Goal: Task Accomplishment & Management: Complete application form

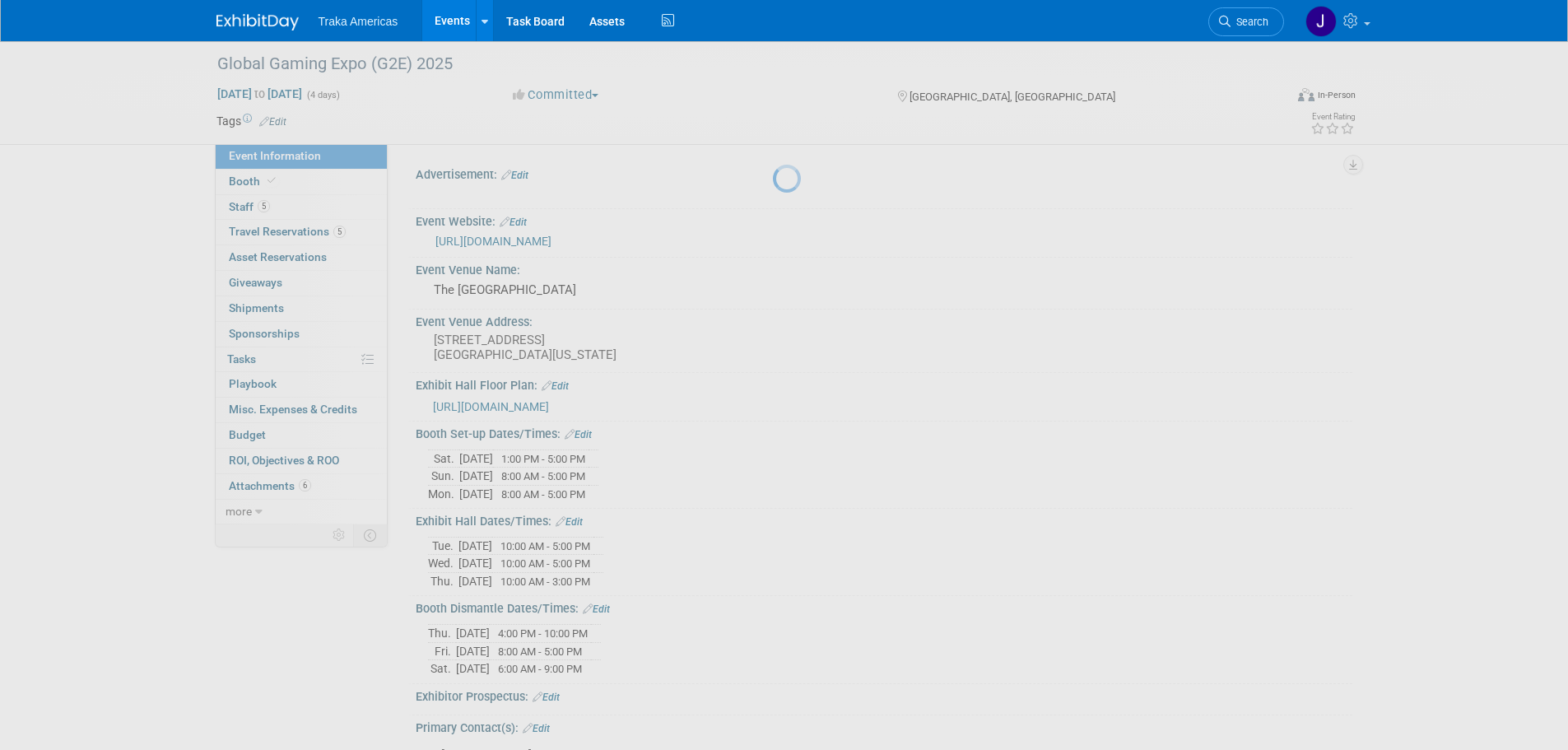
select select "National"
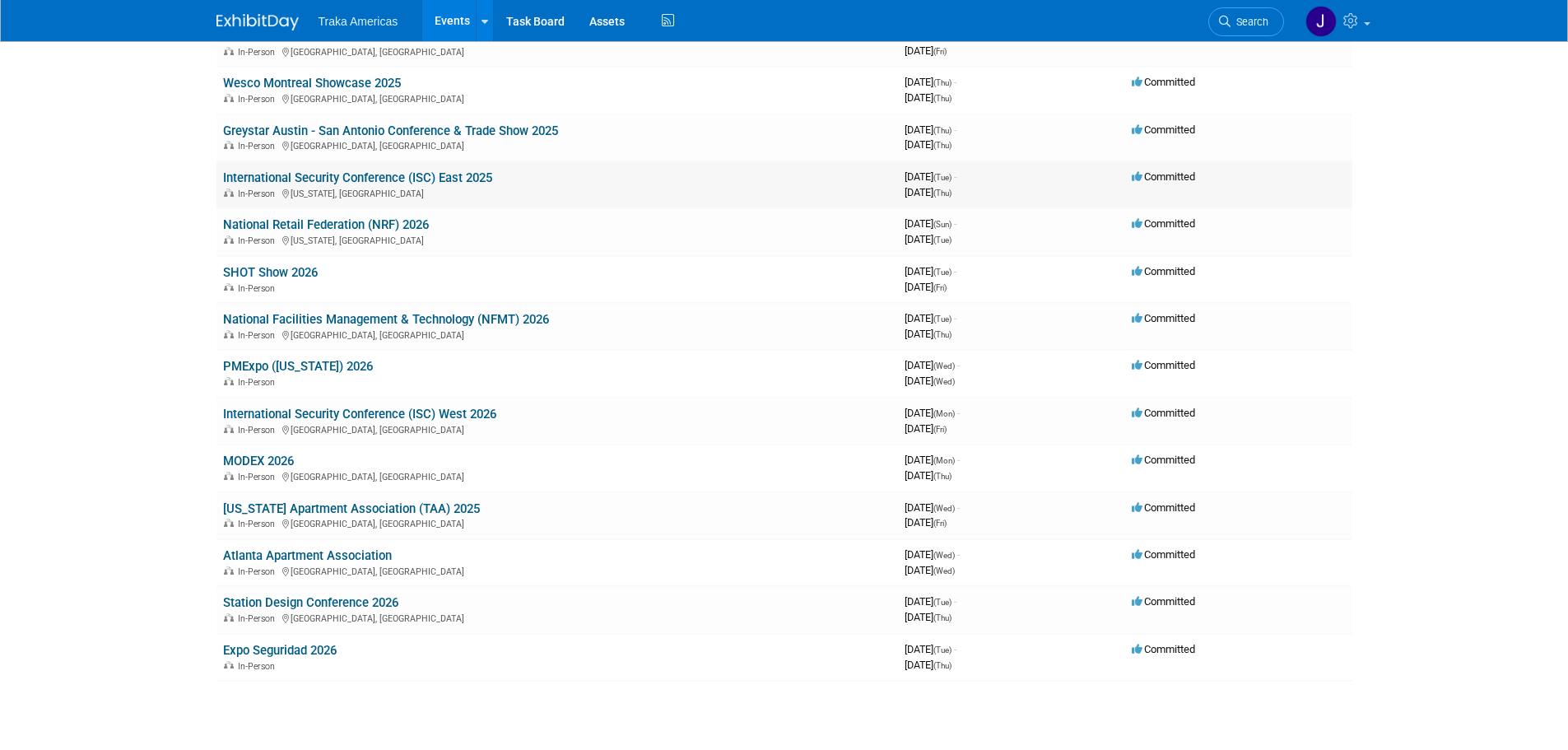
scroll to position [876, 0]
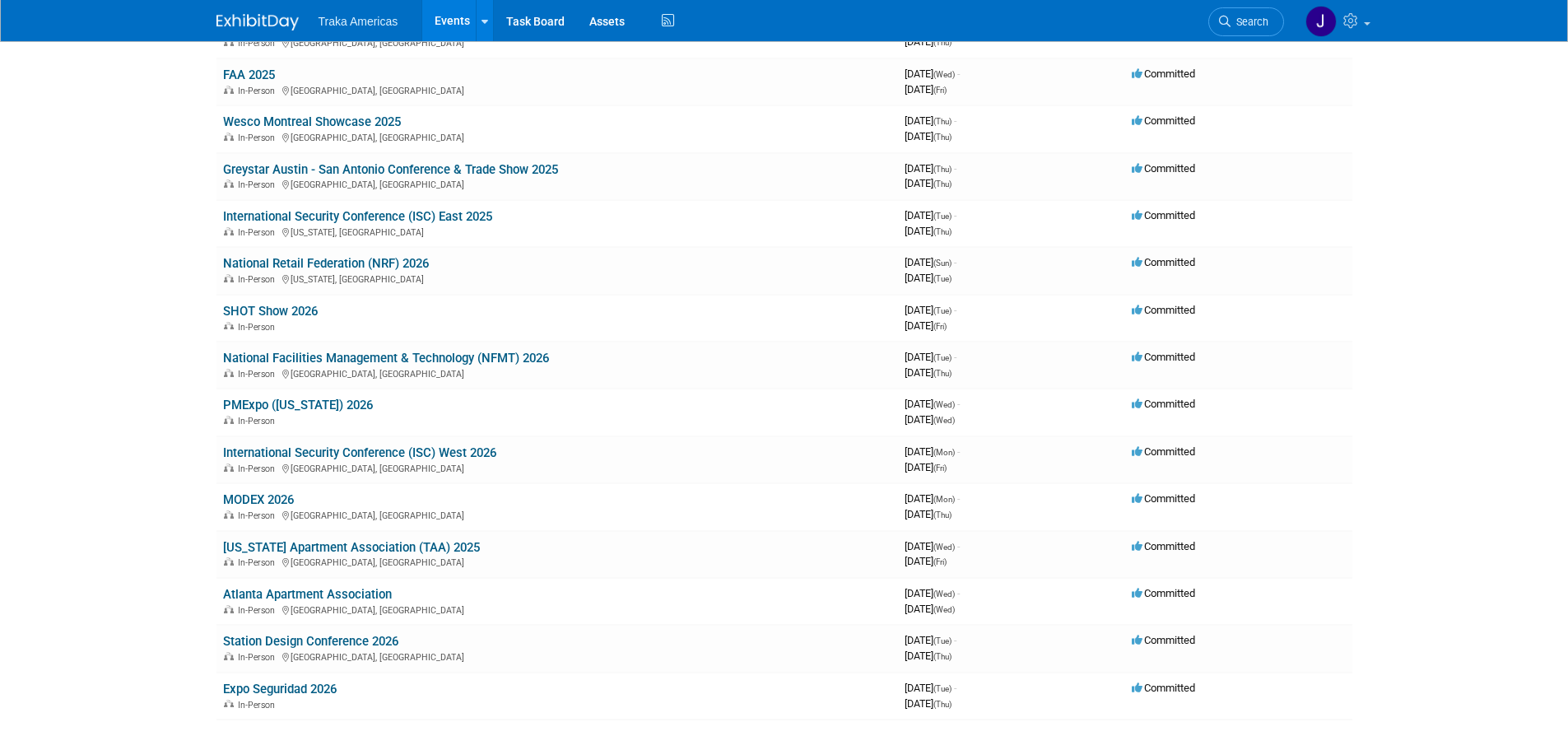
click at [269, 24] on img at bounding box center [258, 21] width 82 height 16
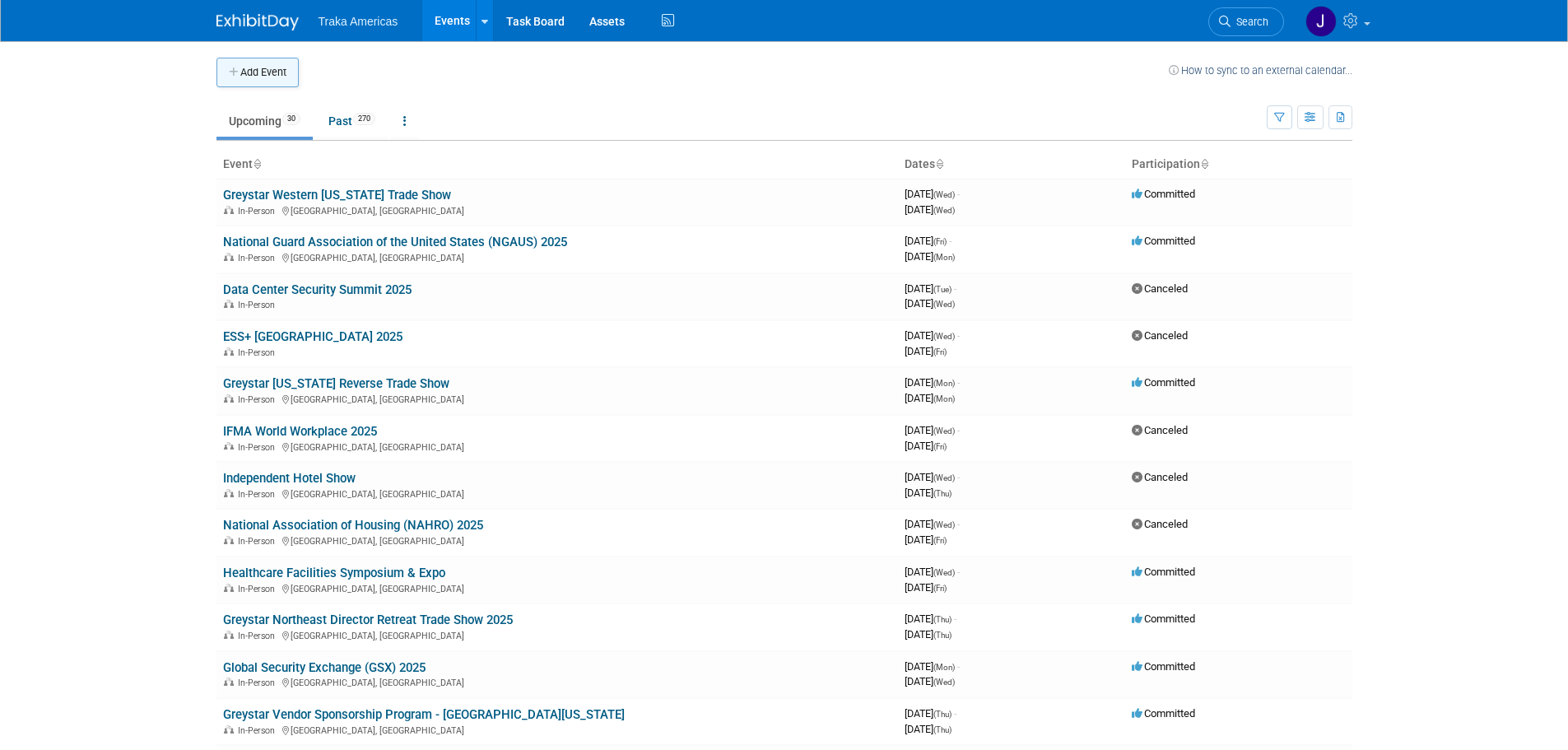
click at [278, 64] on button "Add Event" at bounding box center [258, 72] width 82 height 30
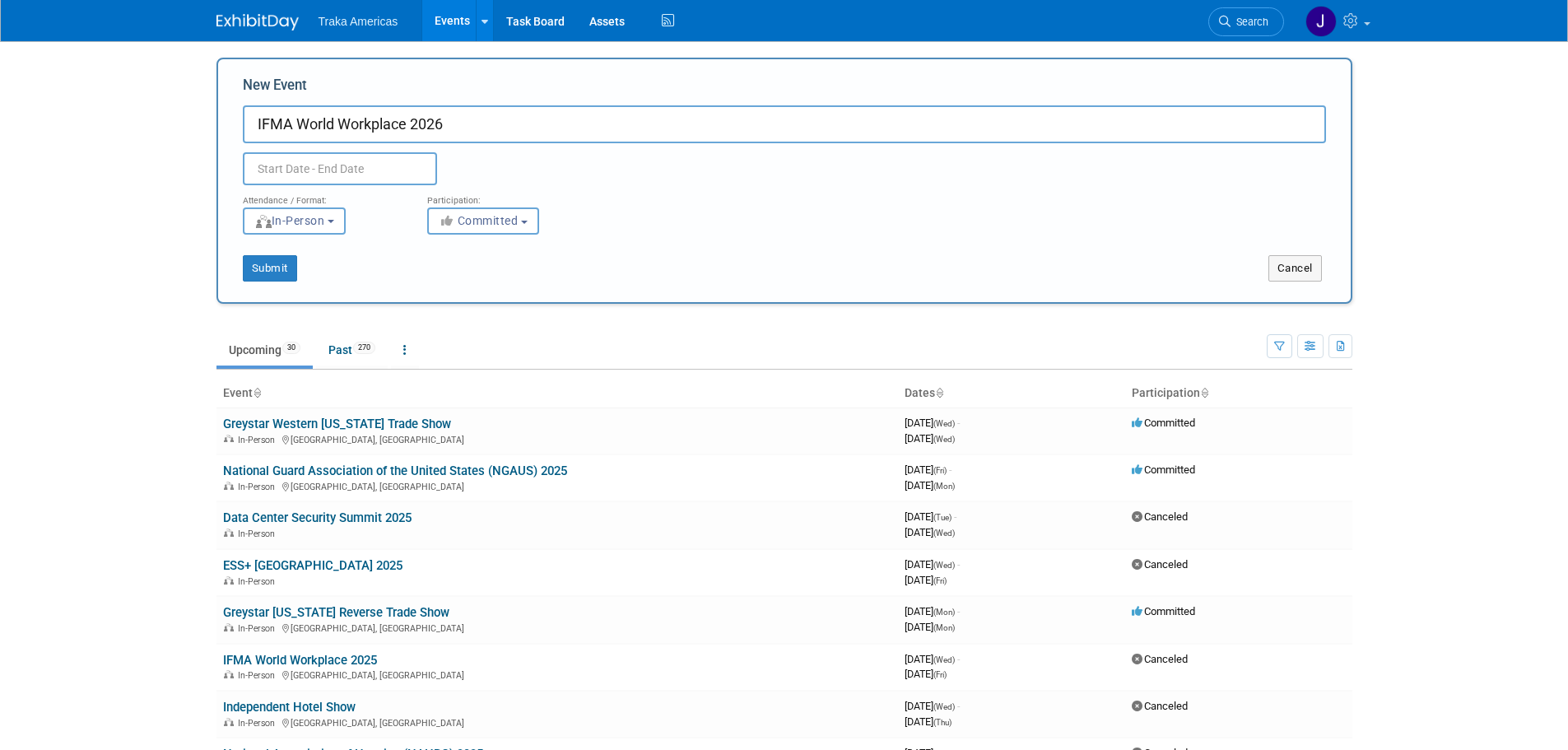
type input "IFMA World Workplace 2026"
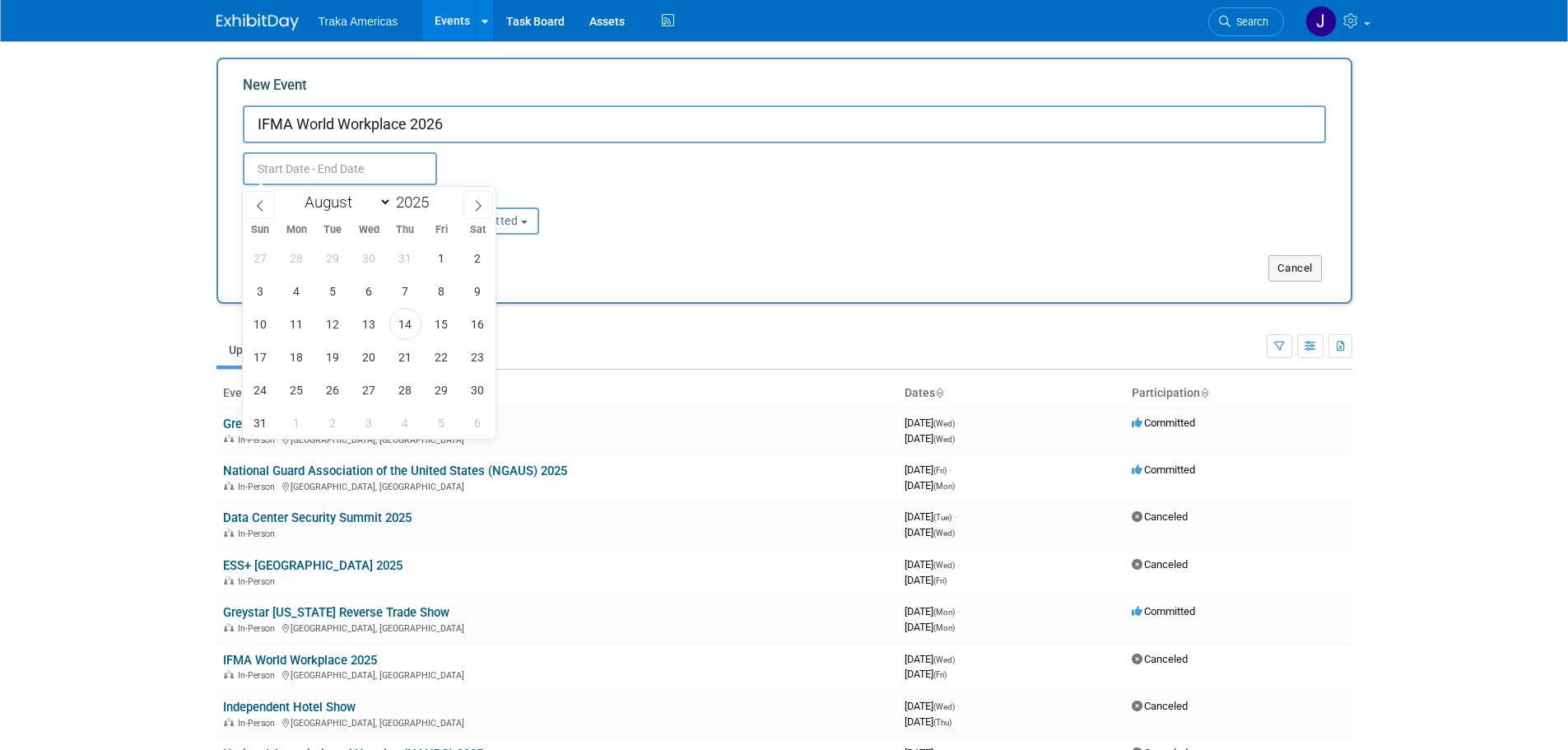
click at [386, 182] on body "Traka Americas Events Add Event Bulk Upload Events Shareable Event Boards Recen…" at bounding box center [784, 375] width 1568 height 750
click at [433, 196] on span at bounding box center [435, 198] width 11 height 10
type input "2026"
click at [483, 208] on icon at bounding box center [477, 205] width 11 height 11
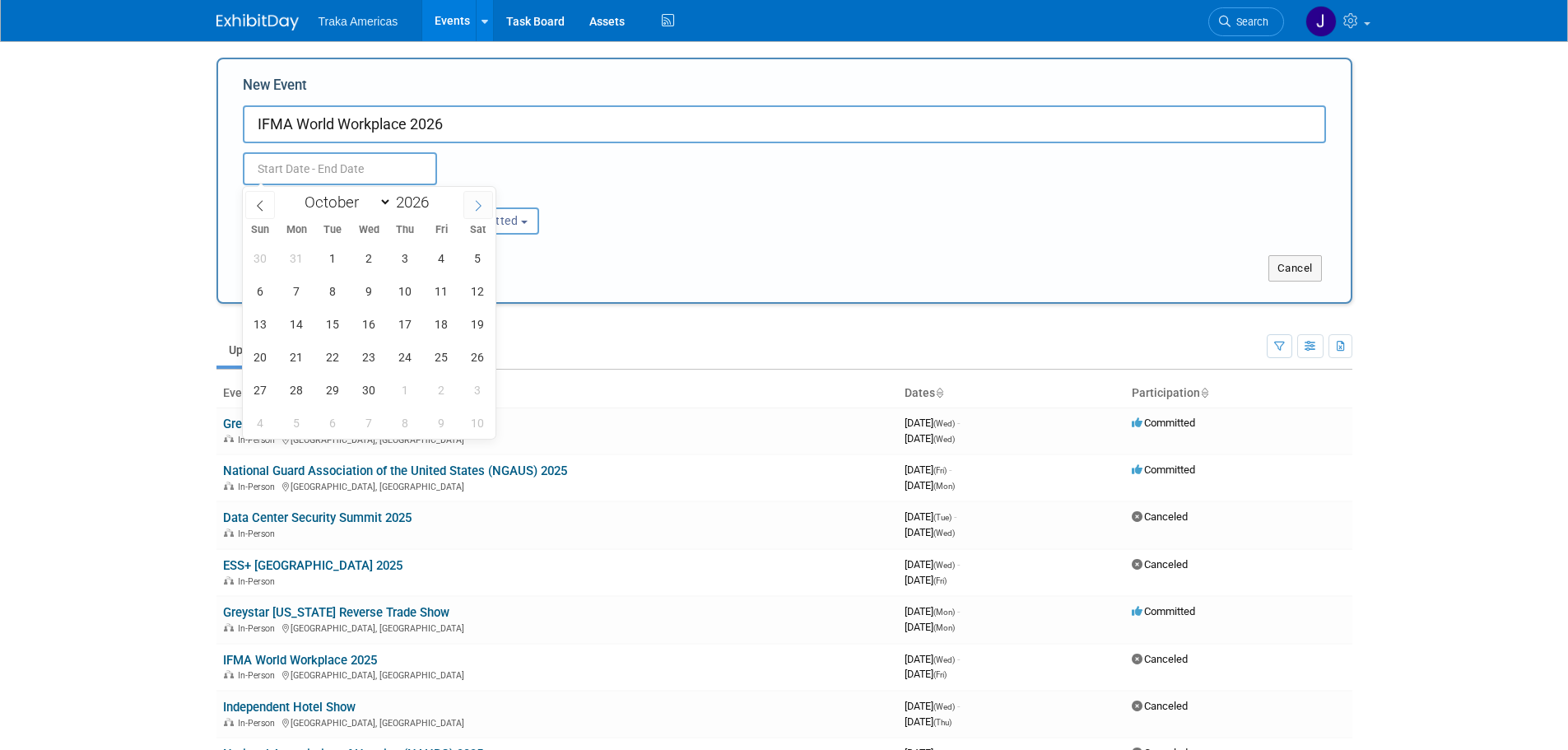
click at [482, 208] on icon at bounding box center [477, 205] width 11 height 11
select select "10"
click at [368, 318] on span "18" at bounding box center [368, 323] width 32 height 32
click at [441, 331] on span "20" at bounding box center [441, 323] width 32 height 32
type input "Nov 18, 2026 to Nov 20, 2026"
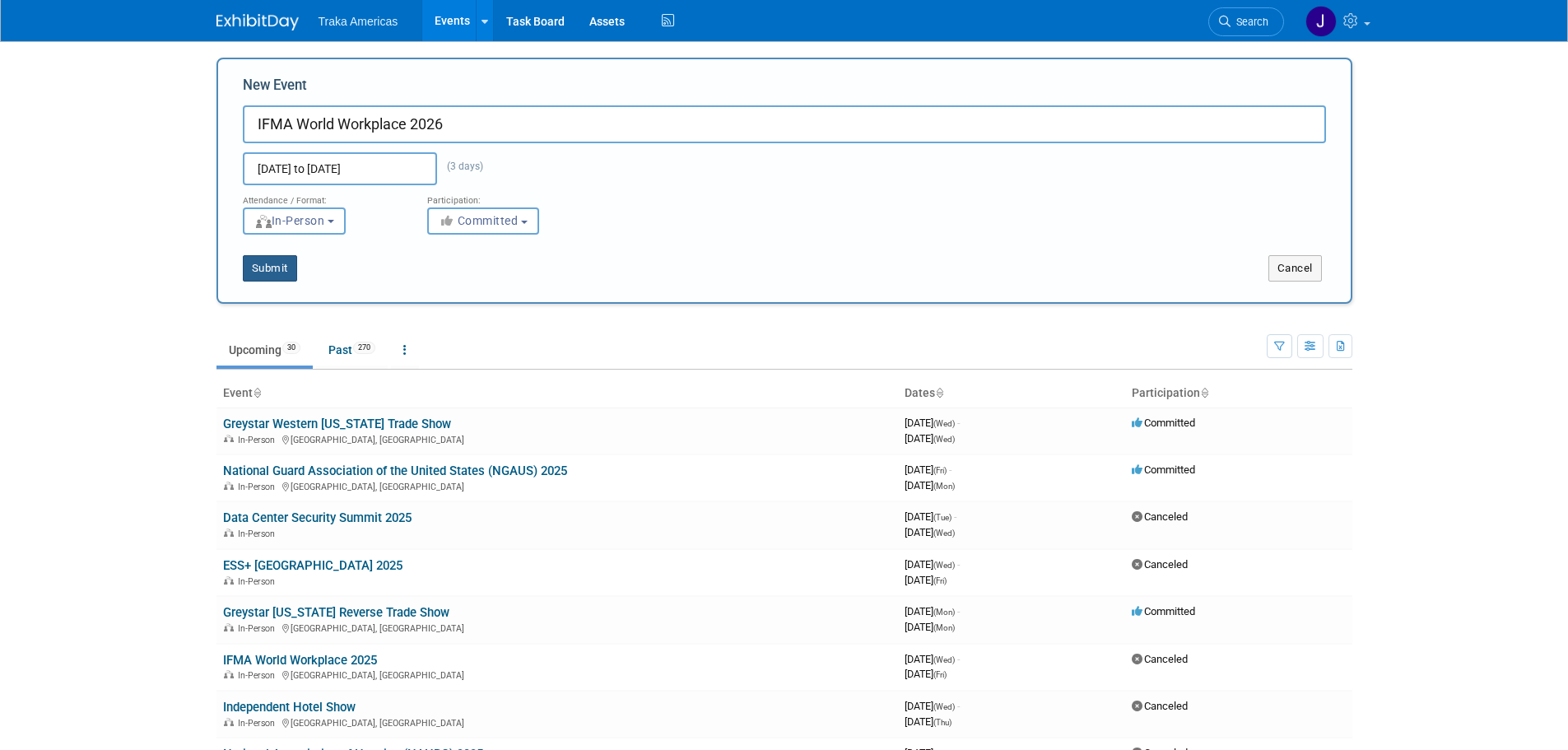
click at [287, 268] on button "Submit" at bounding box center [270, 268] width 54 height 27
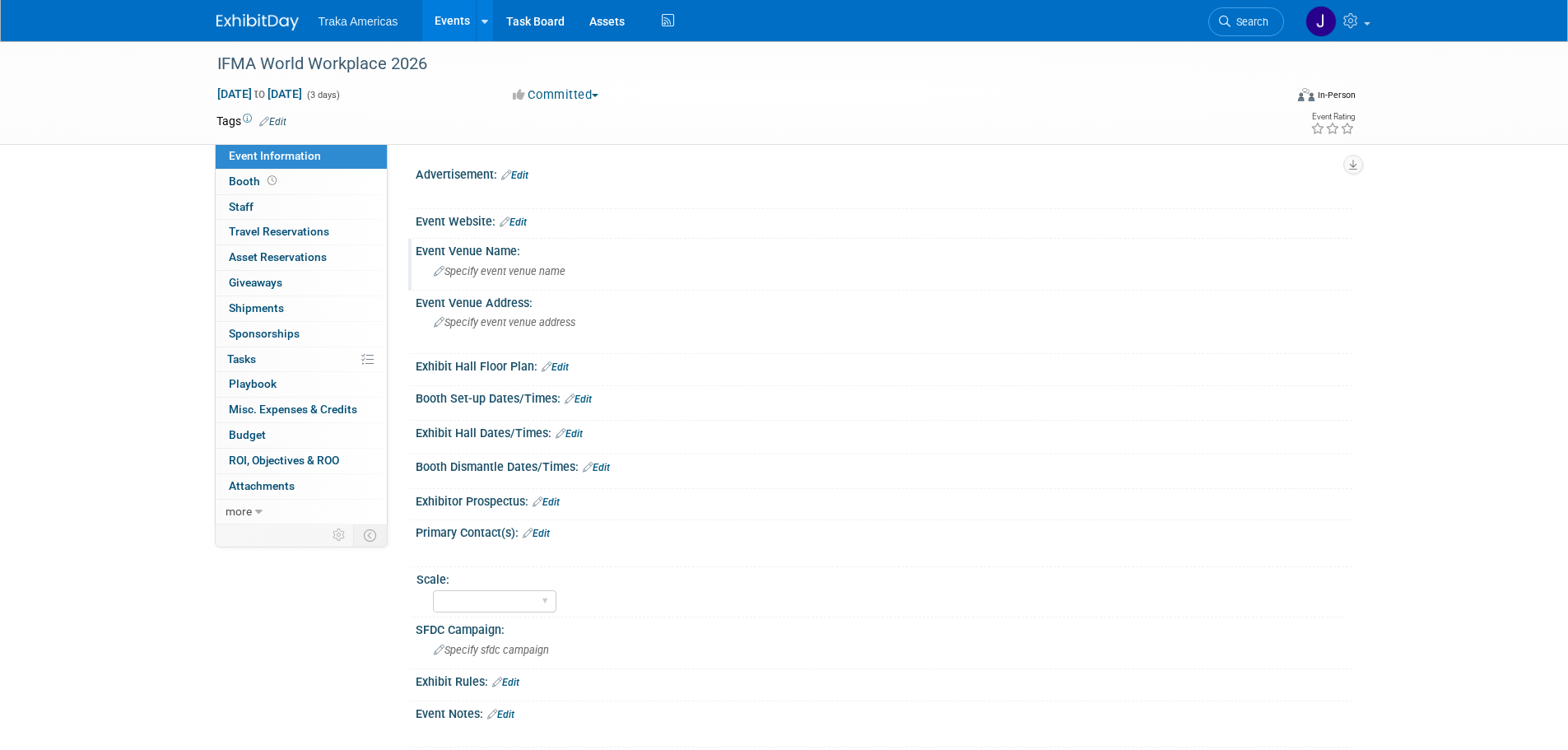
click at [460, 275] on span "Specify event venue name" at bounding box center [499, 271] width 131 height 12
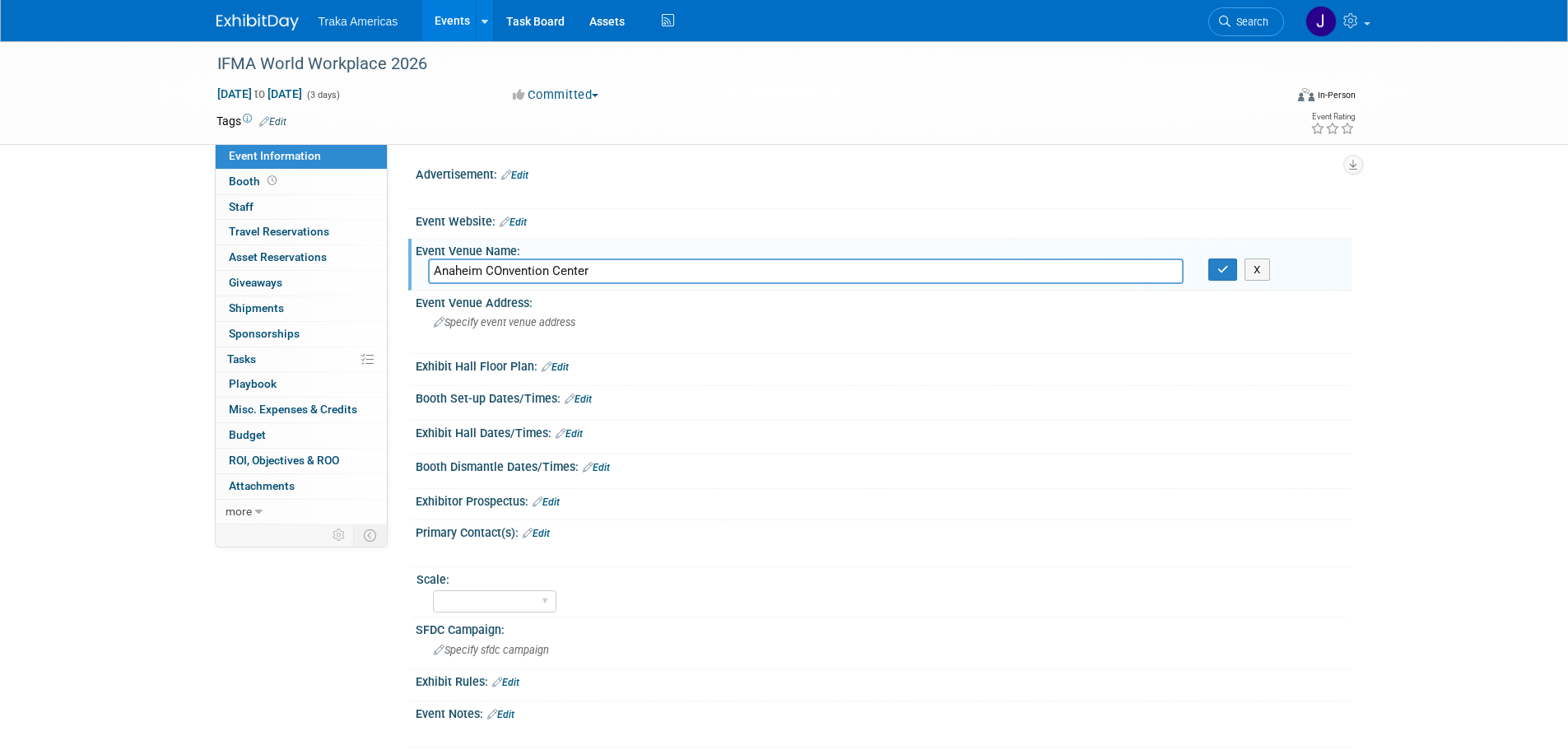
click at [531, 271] on input "Anaheim COnvention Center" at bounding box center [805, 271] width 756 height 26
type input "Anaheim Convention Center"
click at [1228, 274] on icon "button" at bounding box center [1222, 270] width 11 height 10
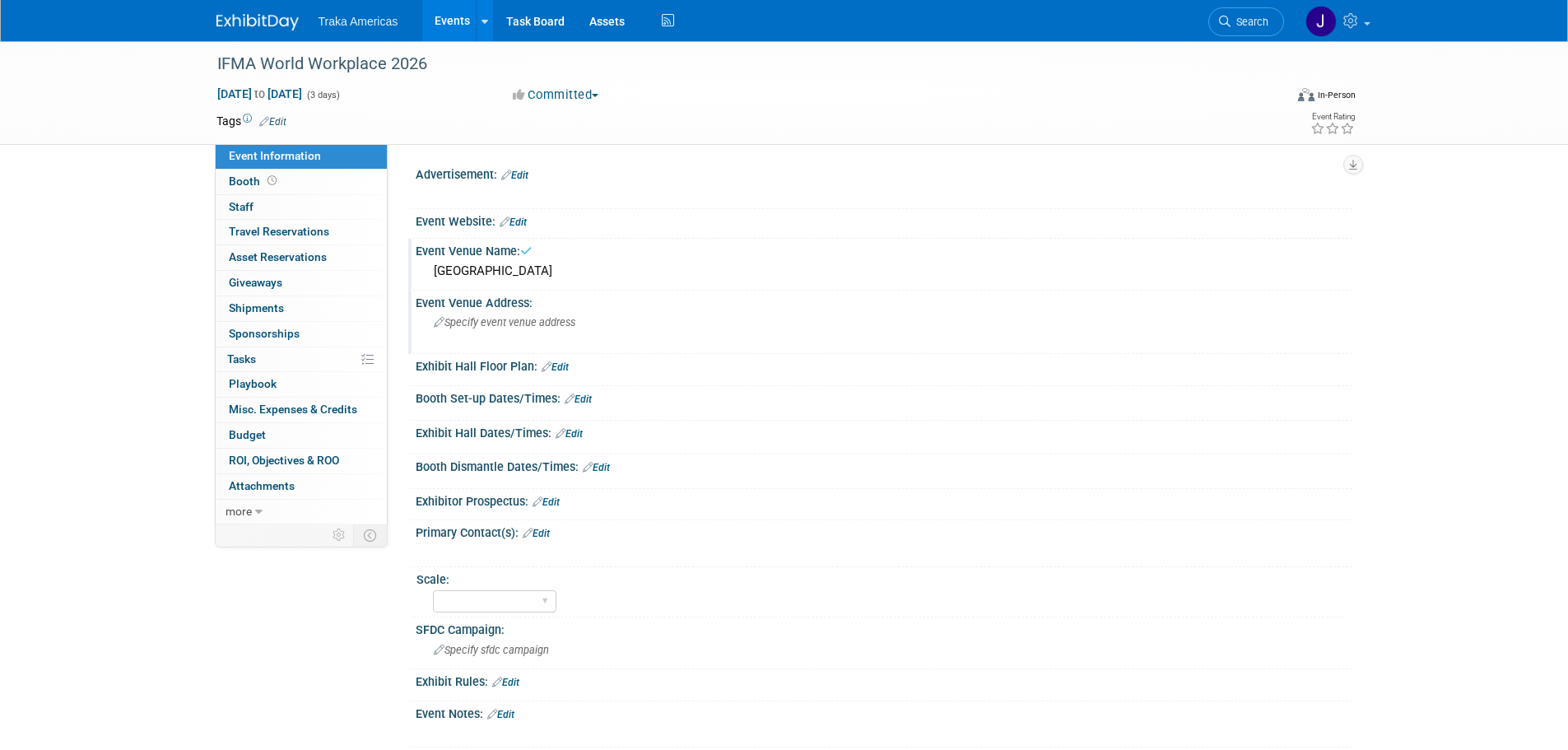
click at [473, 335] on div "Specify event venue address" at bounding box center [611, 328] width 366 height 38
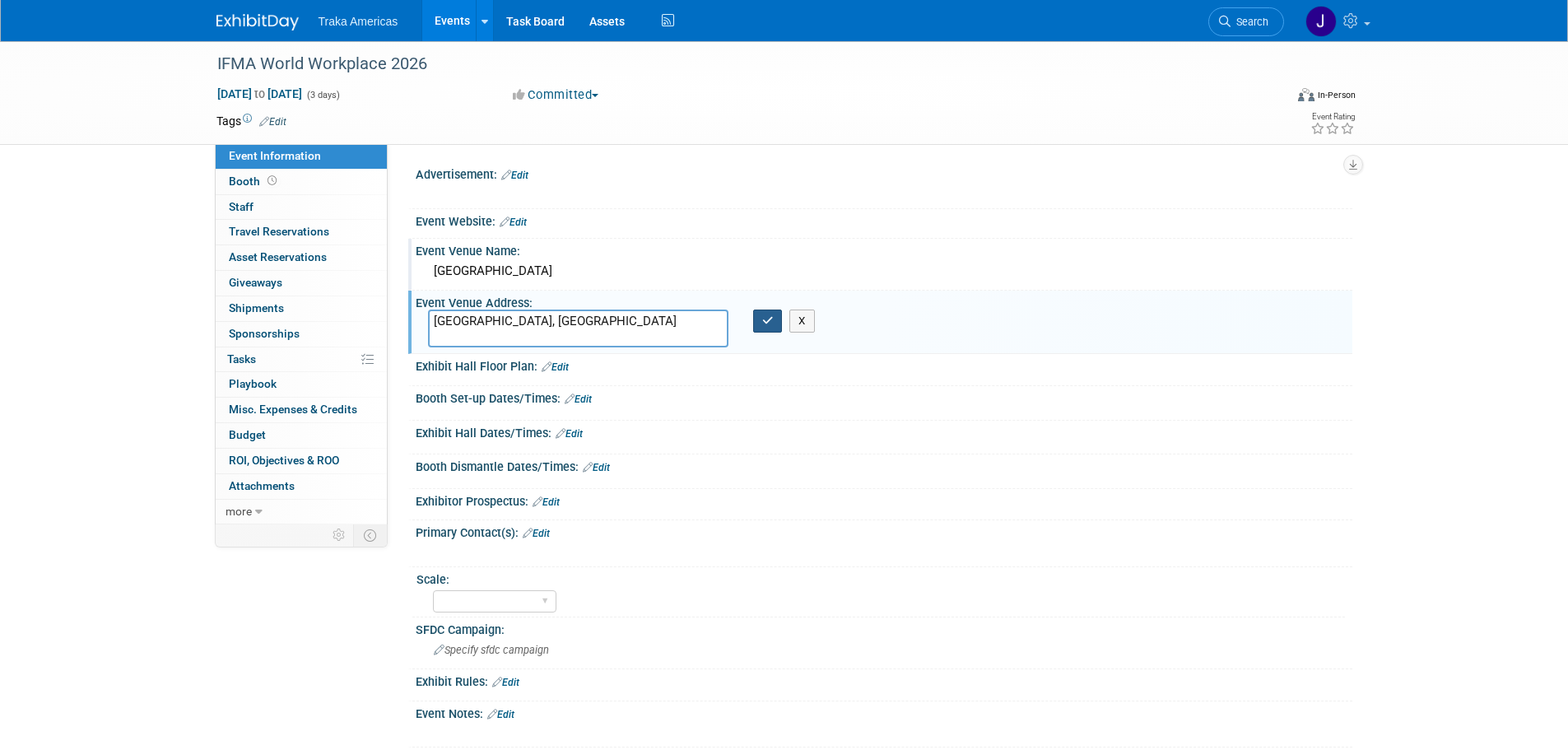
type textarea "Anaheim, CA"
click at [769, 332] on button "button" at bounding box center [768, 320] width 30 height 23
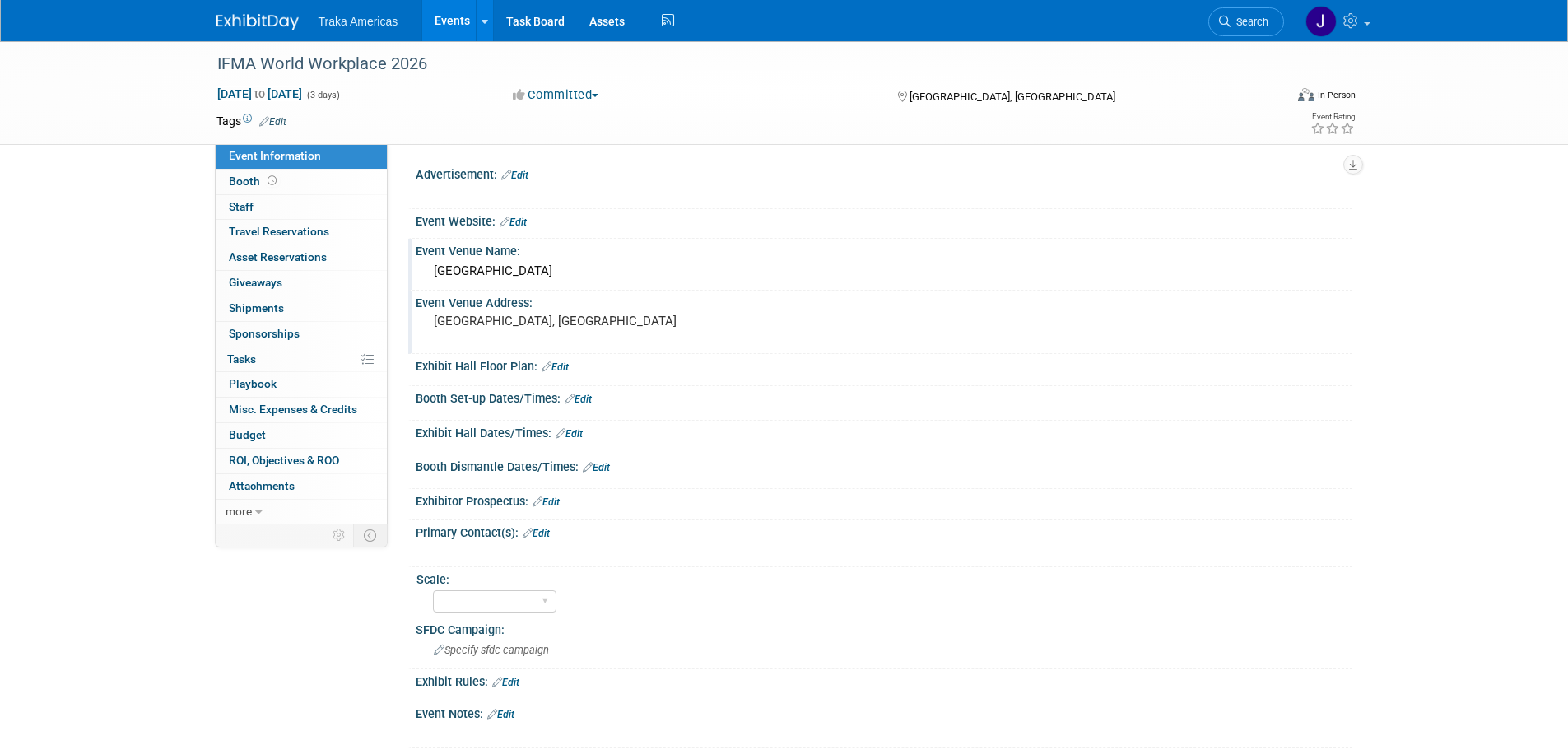
click at [579, 432] on link "Edit" at bounding box center [569, 433] width 27 height 11
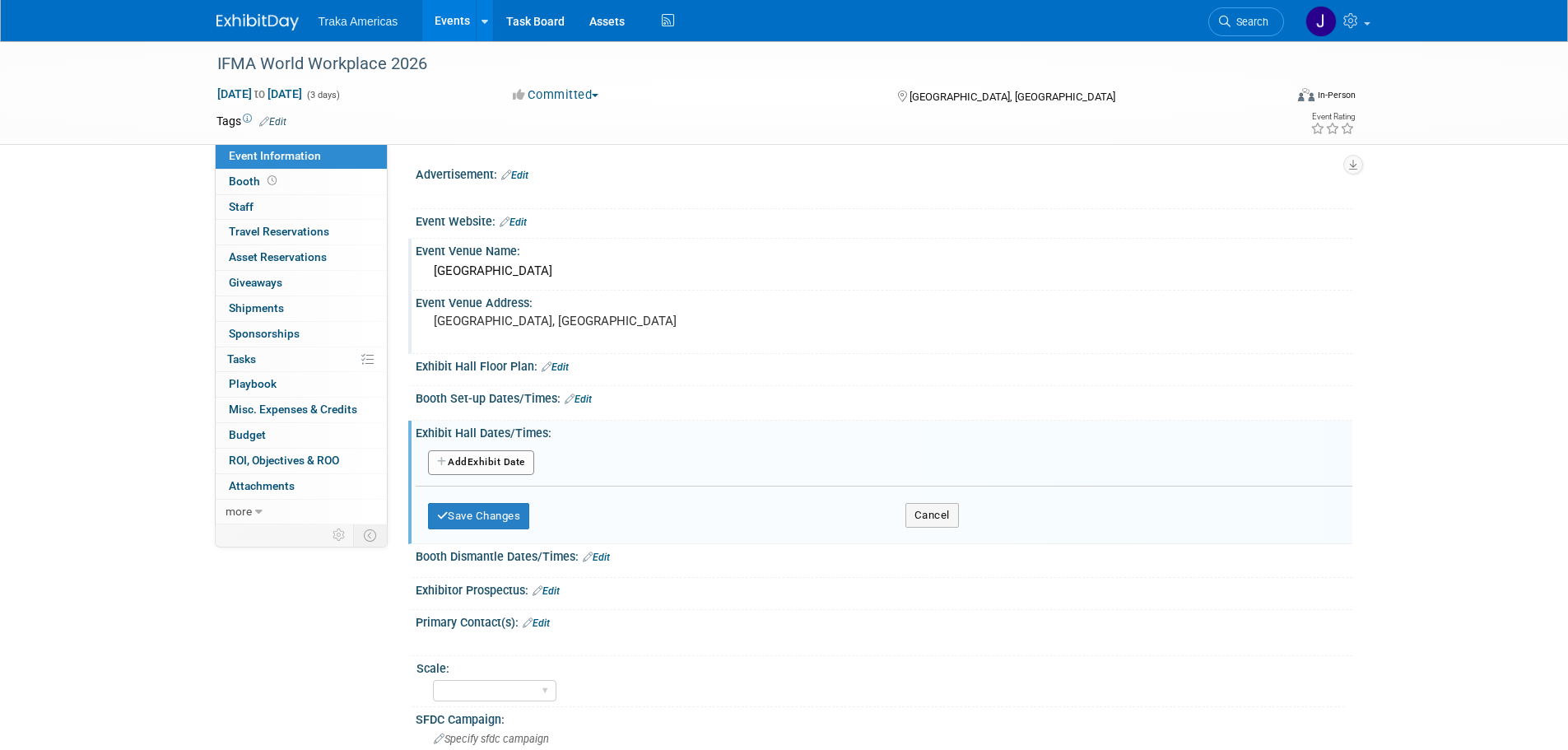
click at [498, 454] on button "Add Another Exhibit Date" at bounding box center [481, 462] width 106 height 25
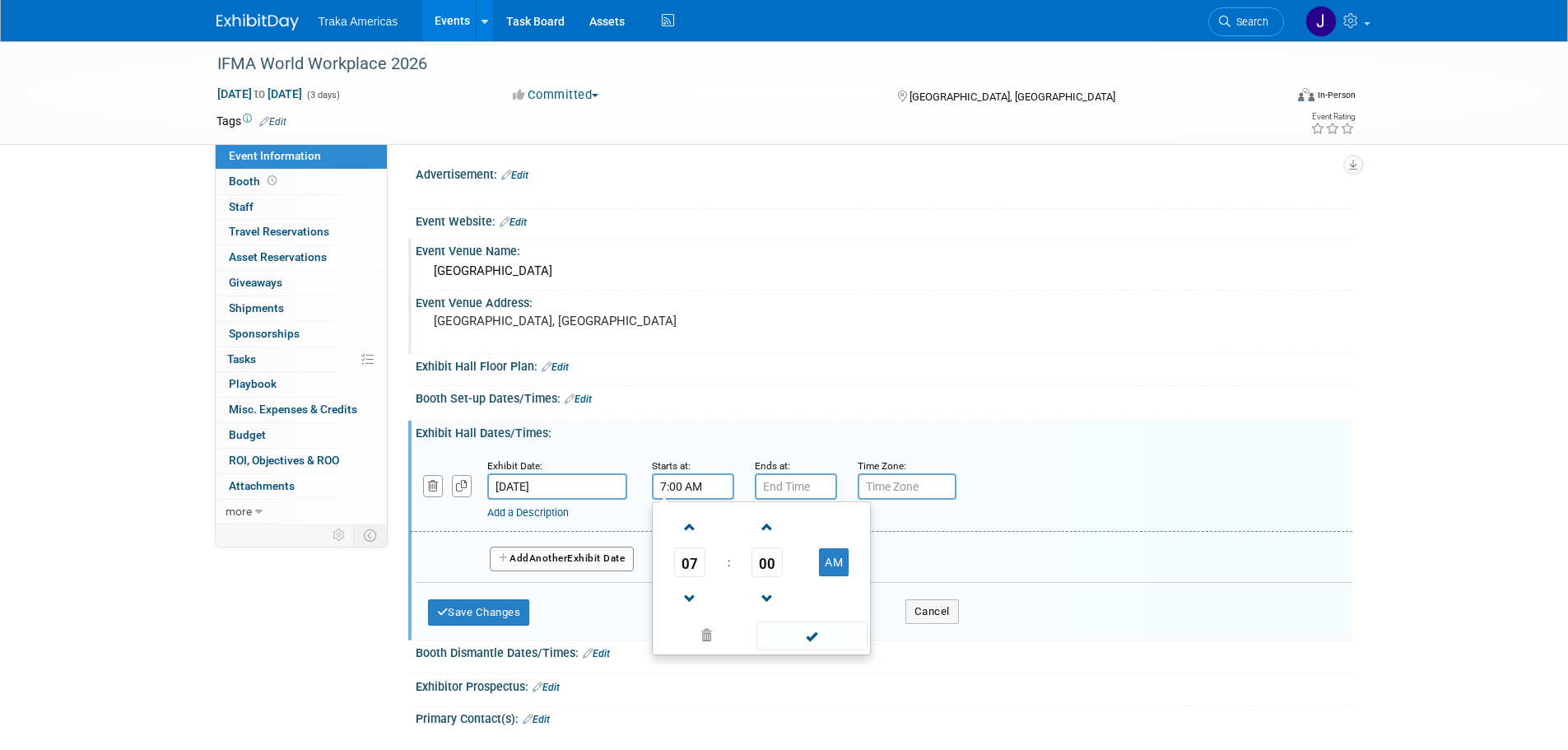
click at [688, 490] on input "7:00 AM" at bounding box center [693, 486] width 82 height 27
click at [682, 519] on span at bounding box center [690, 527] width 29 height 29
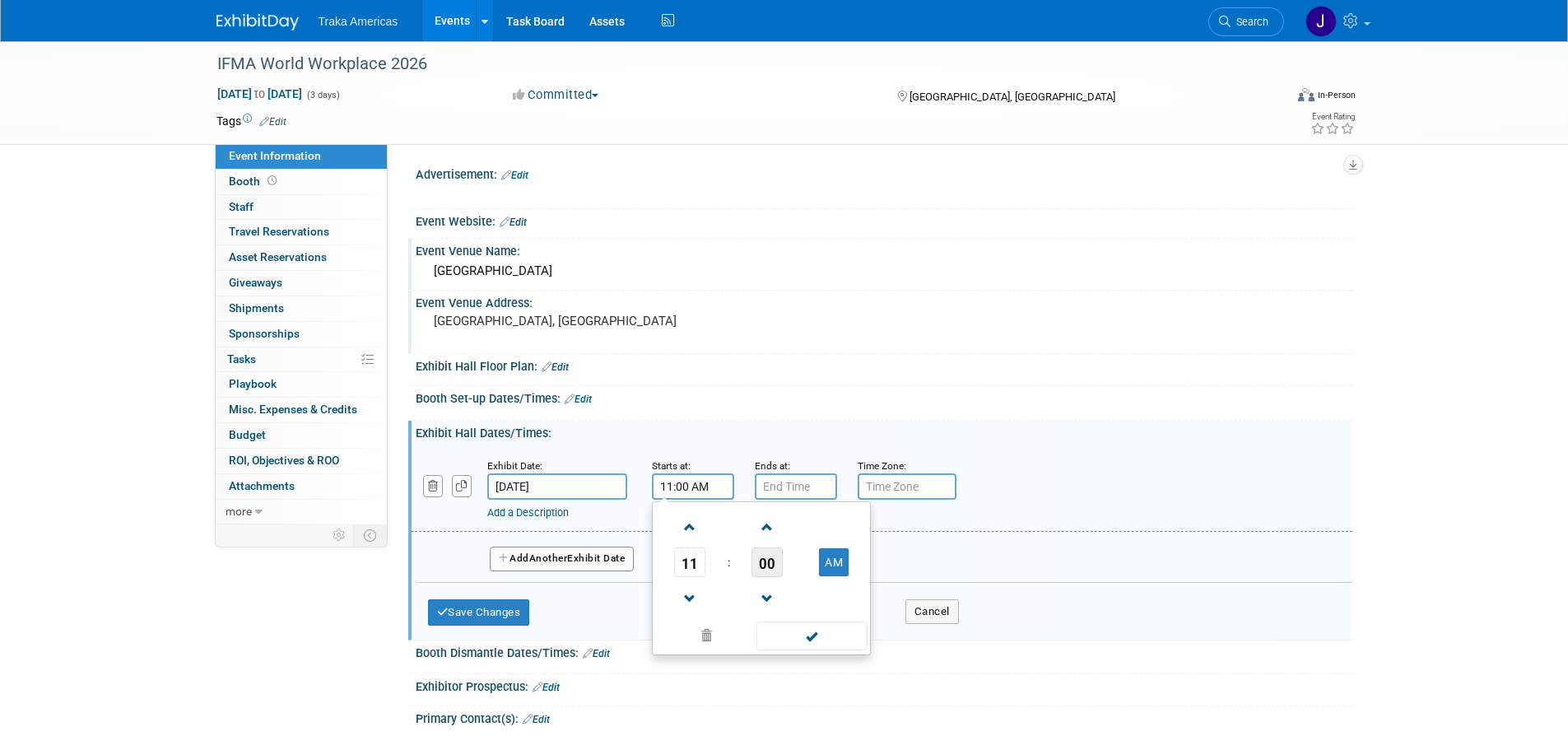
click at [759, 564] on span "00" at bounding box center [767, 562] width 31 height 30
click at [774, 570] on td "30" at bounding box center [787, 572] width 52 height 45
type input "11:30 AM"
click at [788, 647] on span at bounding box center [811, 637] width 111 height 29
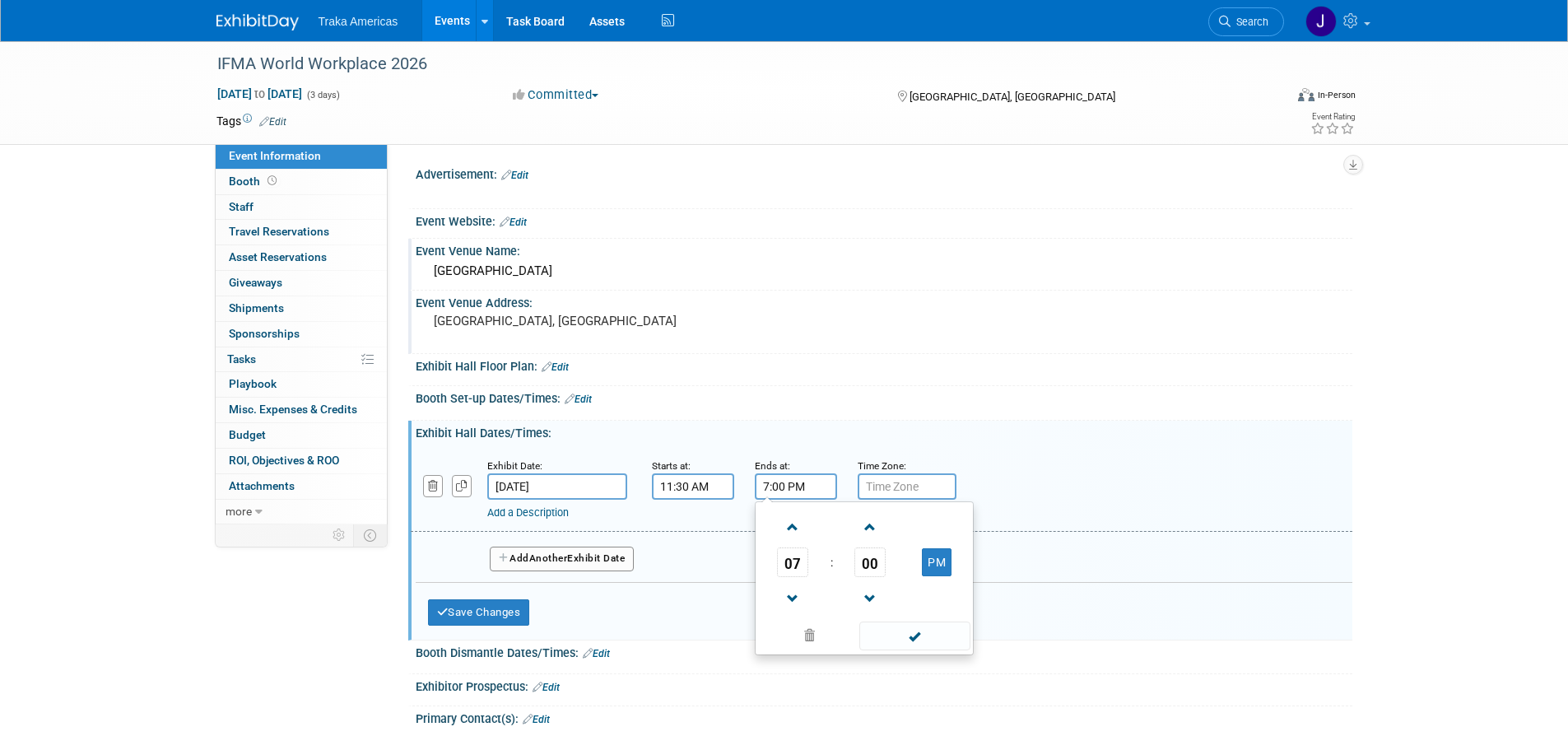
click at [785, 486] on input "7:00 PM" at bounding box center [796, 486] width 82 height 27
click at [793, 598] on span at bounding box center [793, 599] width 29 height 29
drag, startPoint x: 793, startPoint y: 598, endPoint x: 802, endPoint y: 603, distance: 10.3
click at [794, 598] on span at bounding box center [793, 599] width 29 height 29
type input "5:00 PM"
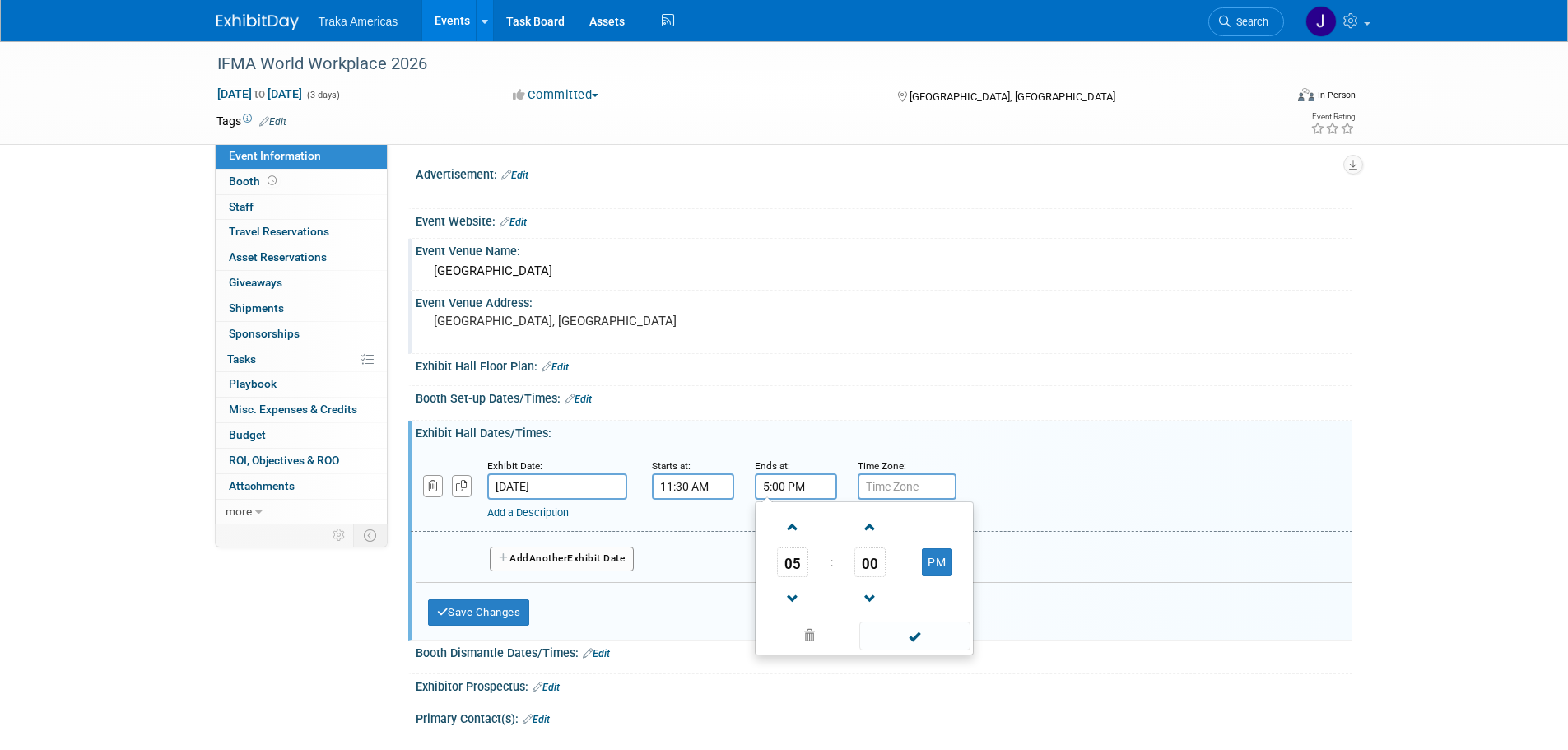
click at [882, 633] on span at bounding box center [915, 637] width 111 height 29
click at [552, 556] on span "Another" at bounding box center [548, 558] width 39 height 11
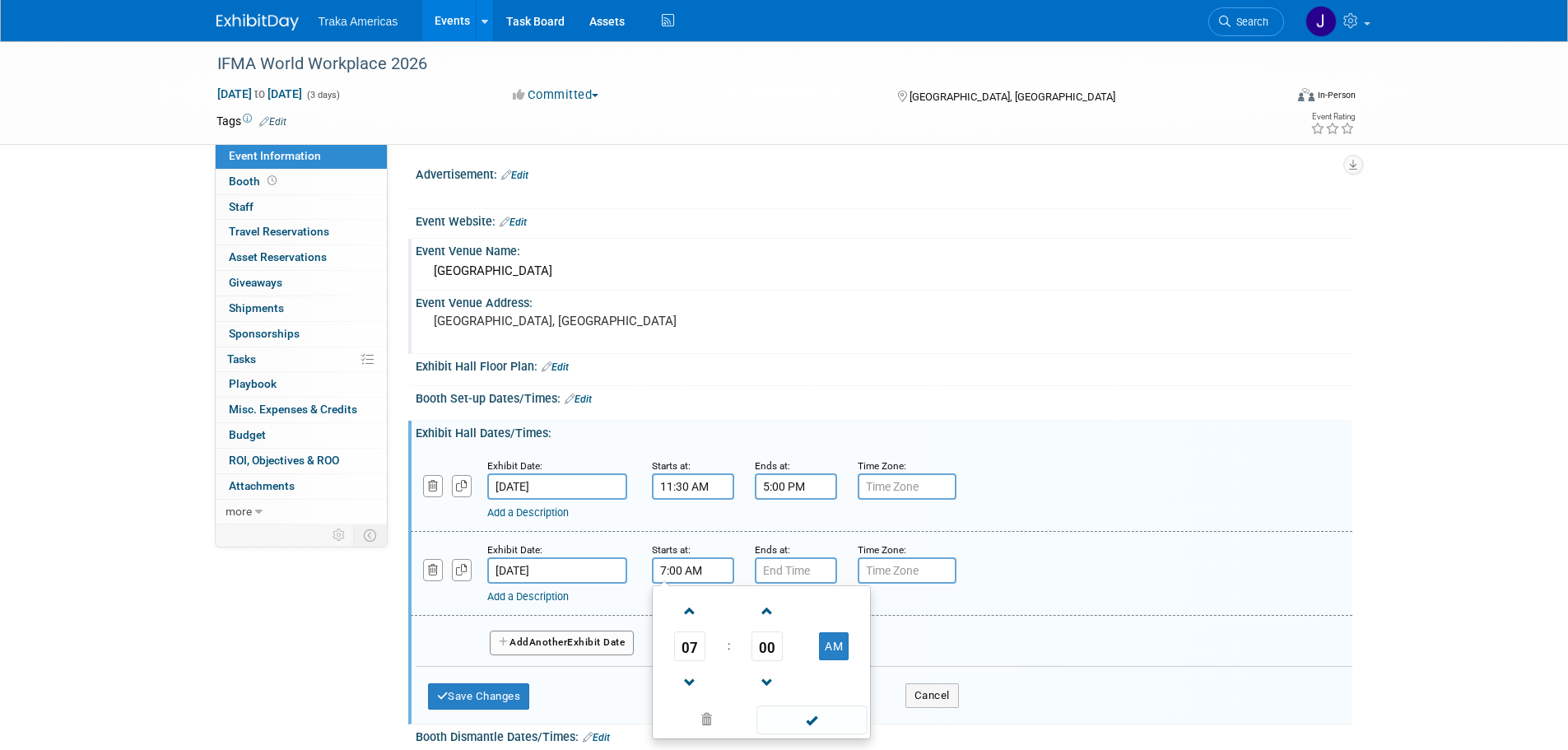
click at [710, 566] on input "7:00 AM" at bounding box center [693, 570] width 82 height 27
click at [683, 606] on span at bounding box center [690, 612] width 29 height 29
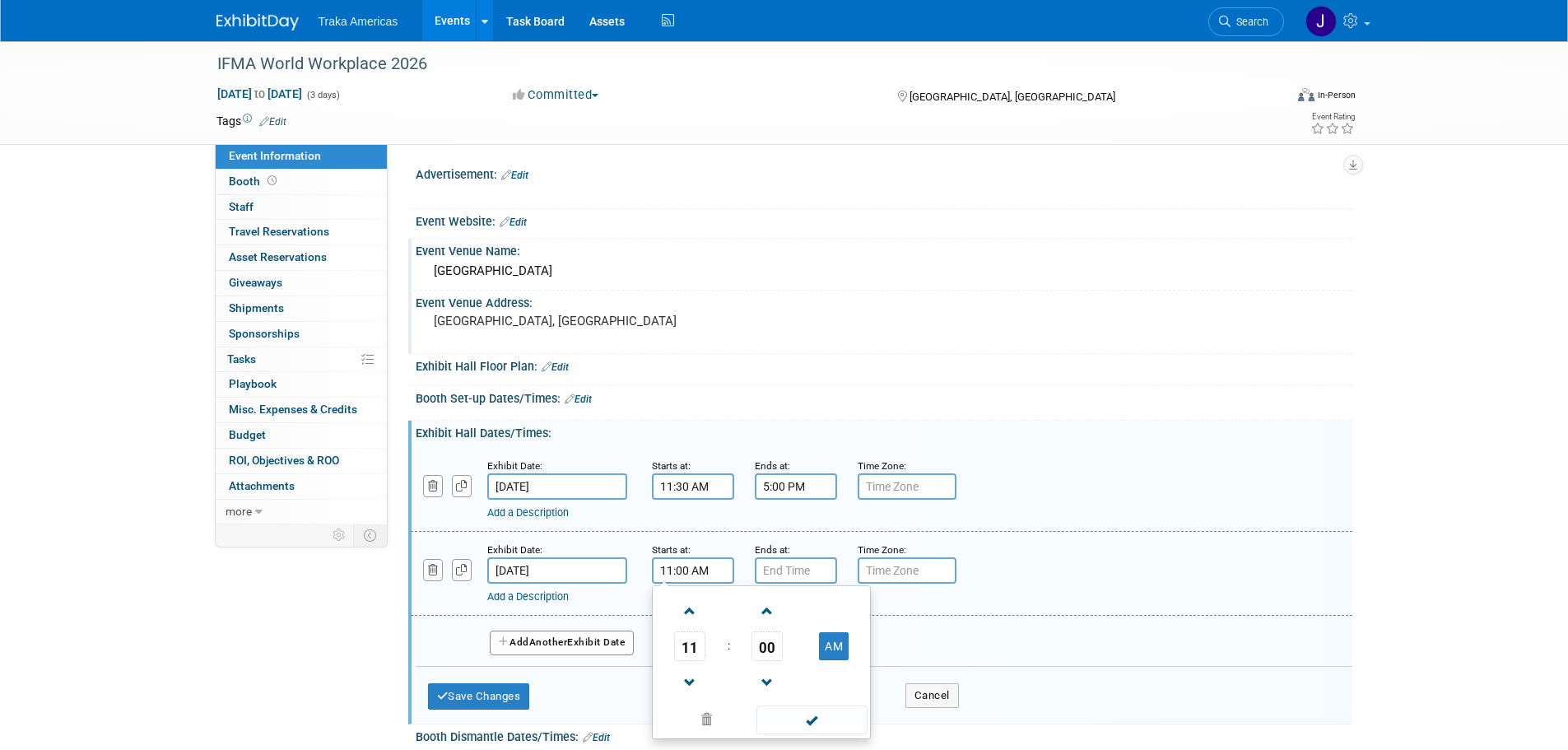
click at [770, 649] on span "00" at bounding box center [767, 646] width 31 height 30
click at [781, 654] on td "30" at bounding box center [787, 656] width 52 height 45
click at [693, 679] on span at bounding box center [690, 683] width 29 height 29
type input "10:30 AM"
click at [791, 712] on span at bounding box center [811, 720] width 111 height 29
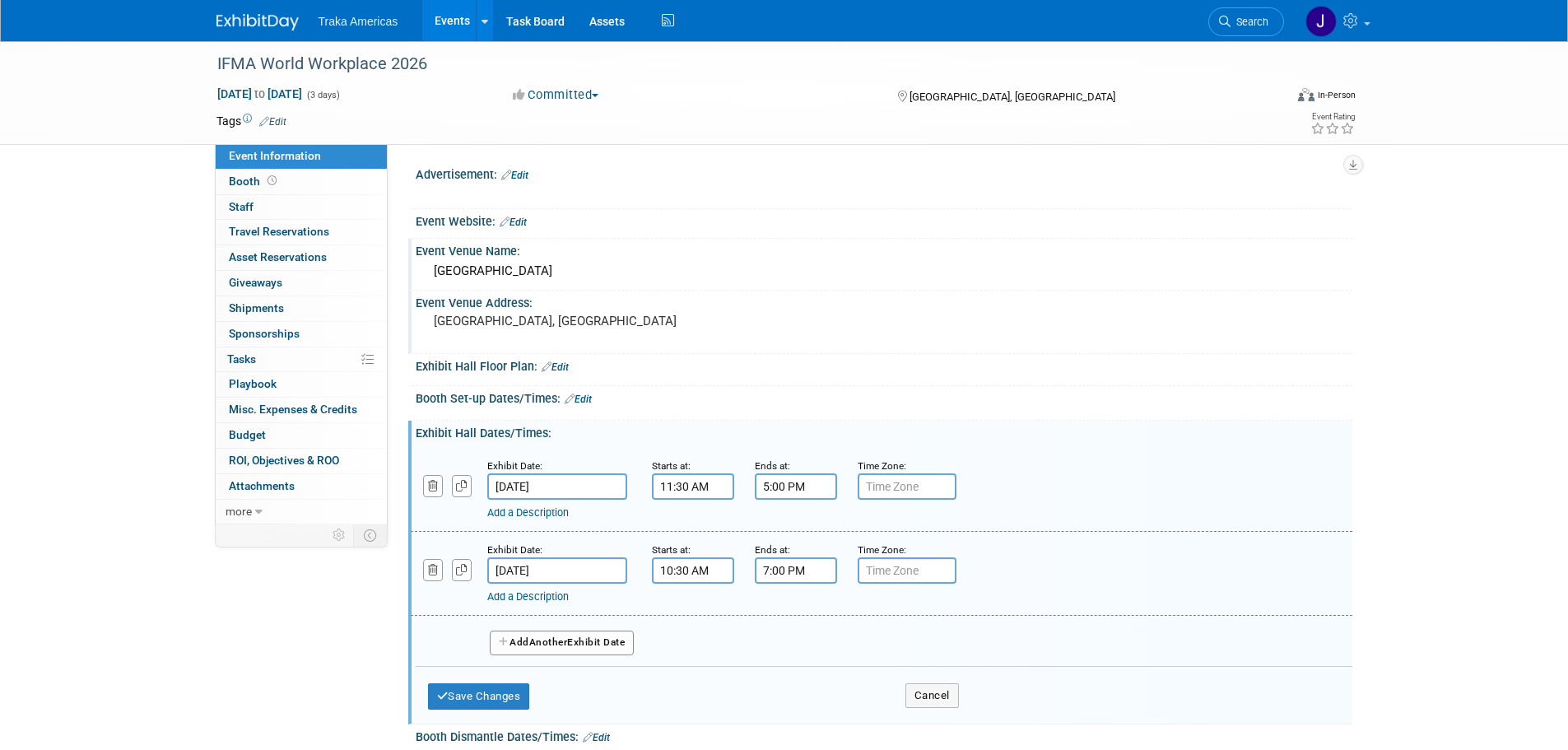
click at [793, 566] on input "7:00 PM" at bounding box center [796, 570] width 82 height 27
click at [791, 680] on span at bounding box center [793, 683] width 29 height 29
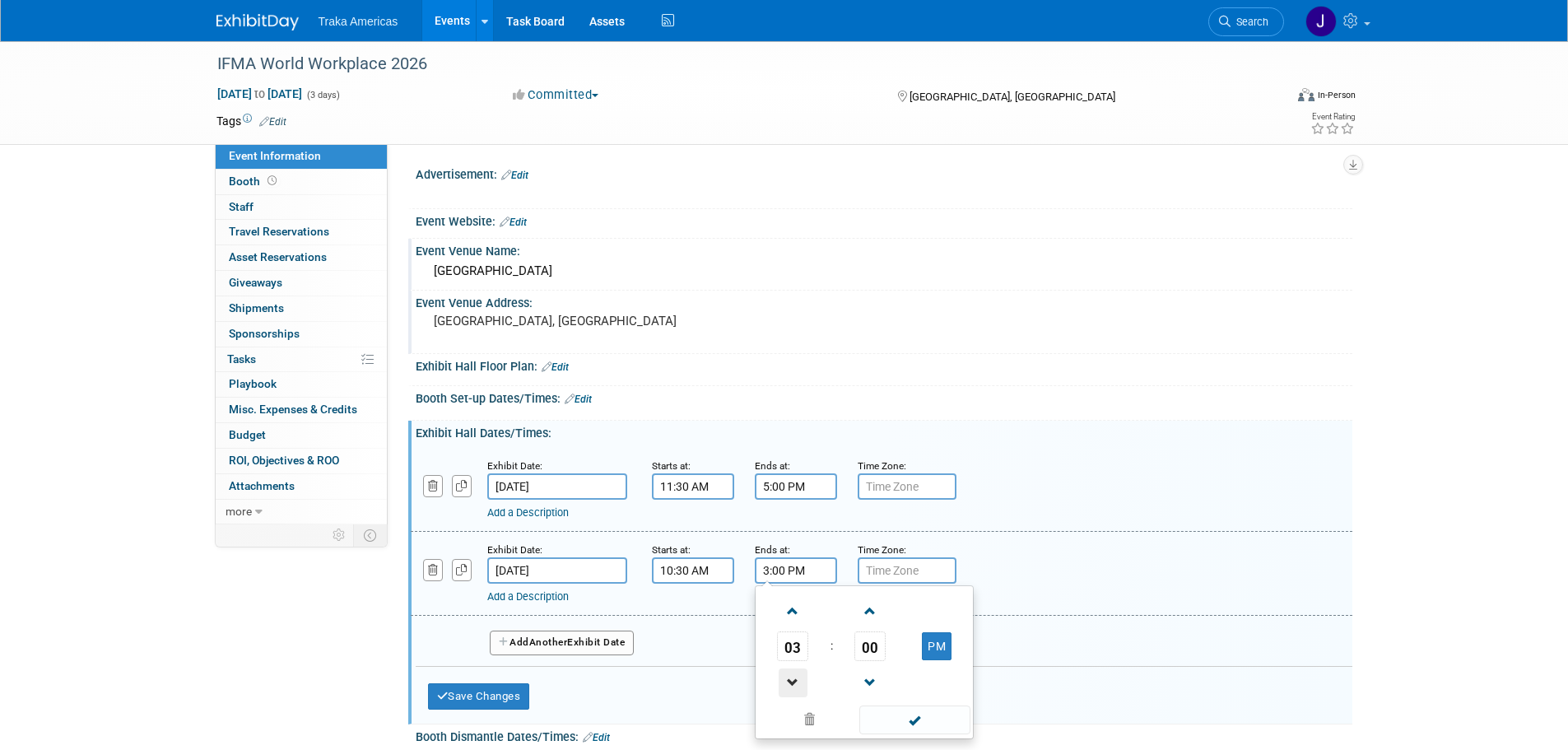
click at [791, 680] on span at bounding box center [793, 683] width 29 height 29
click at [864, 649] on span "00" at bounding box center [870, 646] width 31 height 30
click at [872, 650] on td "30" at bounding box center [890, 656] width 52 height 45
type input "2:30 PM"
click at [894, 718] on span at bounding box center [915, 720] width 111 height 29
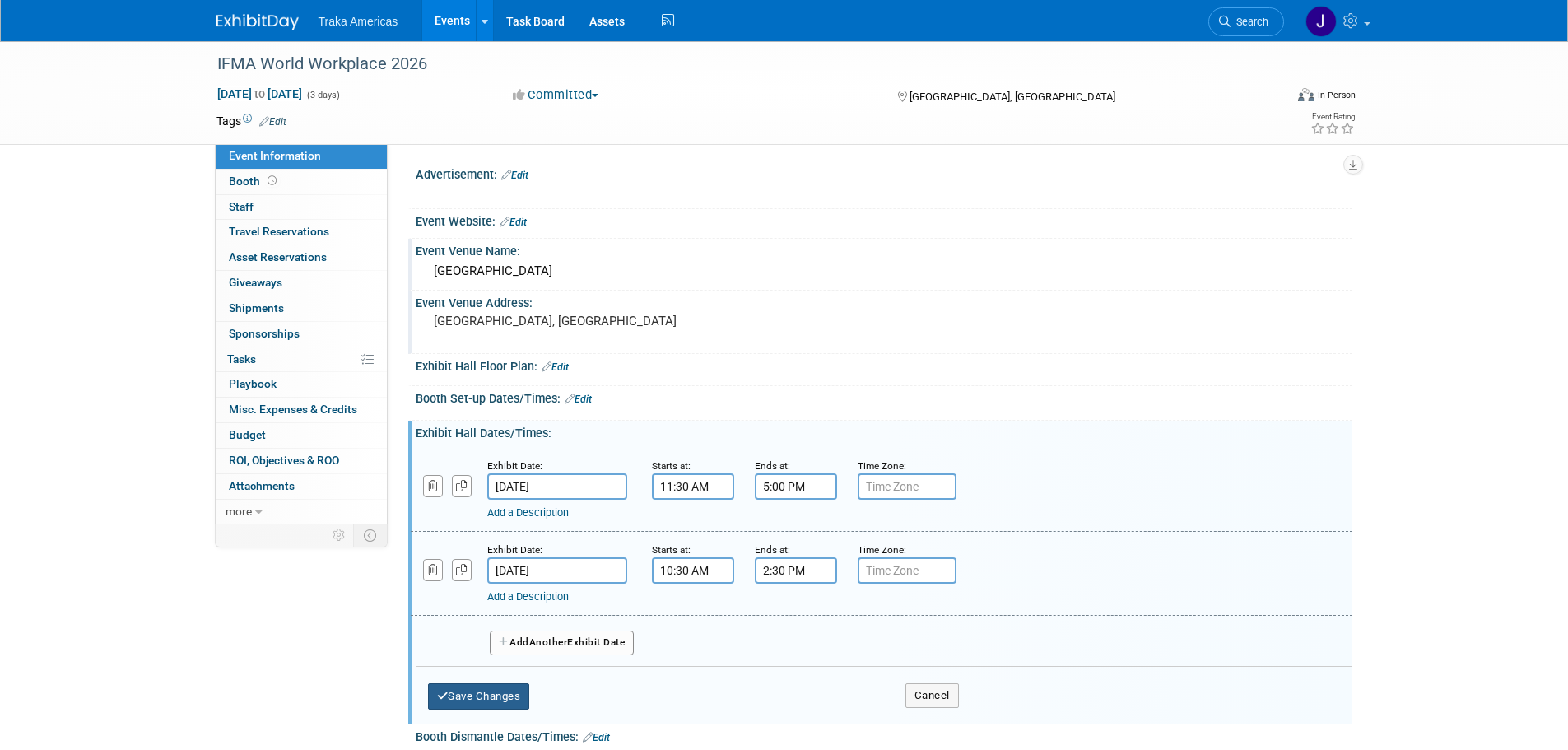
click at [489, 692] on button "Save Changes" at bounding box center [478, 696] width 102 height 27
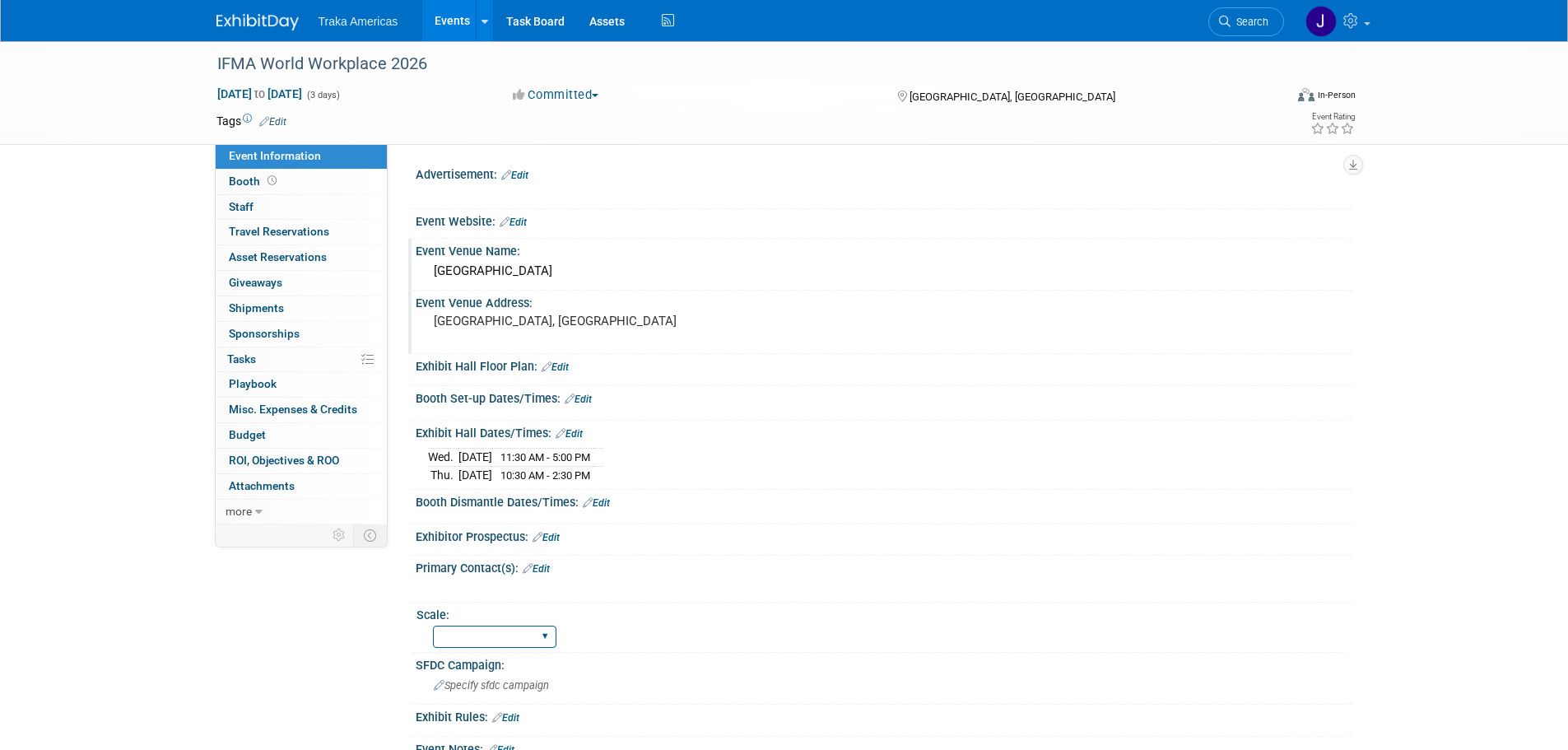
click at [536, 637] on select "Regional National Traka PM LATAM Government" at bounding box center [495, 637] width 124 height 22
click at [549, 631] on select "Regional National Traka PM LATAM Government" at bounding box center [495, 637] width 124 height 22
select select "National"
click at [433, 625] on select "Regional National Traka PM LATAM Government" at bounding box center [495, 637] width 124 height 22
click at [236, 23] on img at bounding box center [258, 21] width 82 height 16
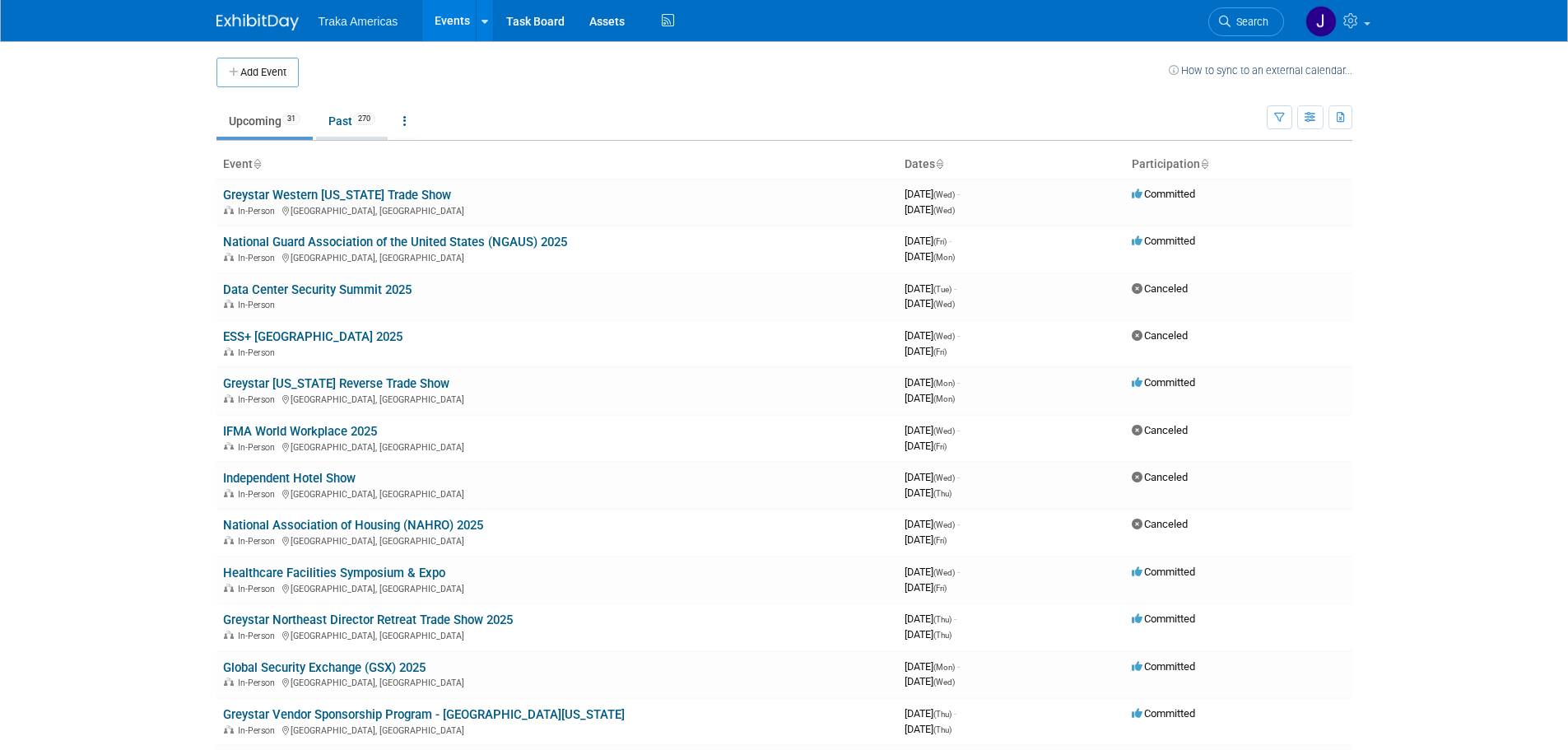
click at [333, 128] on link "Past 270" at bounding box center [351, 121] width 71 height 31
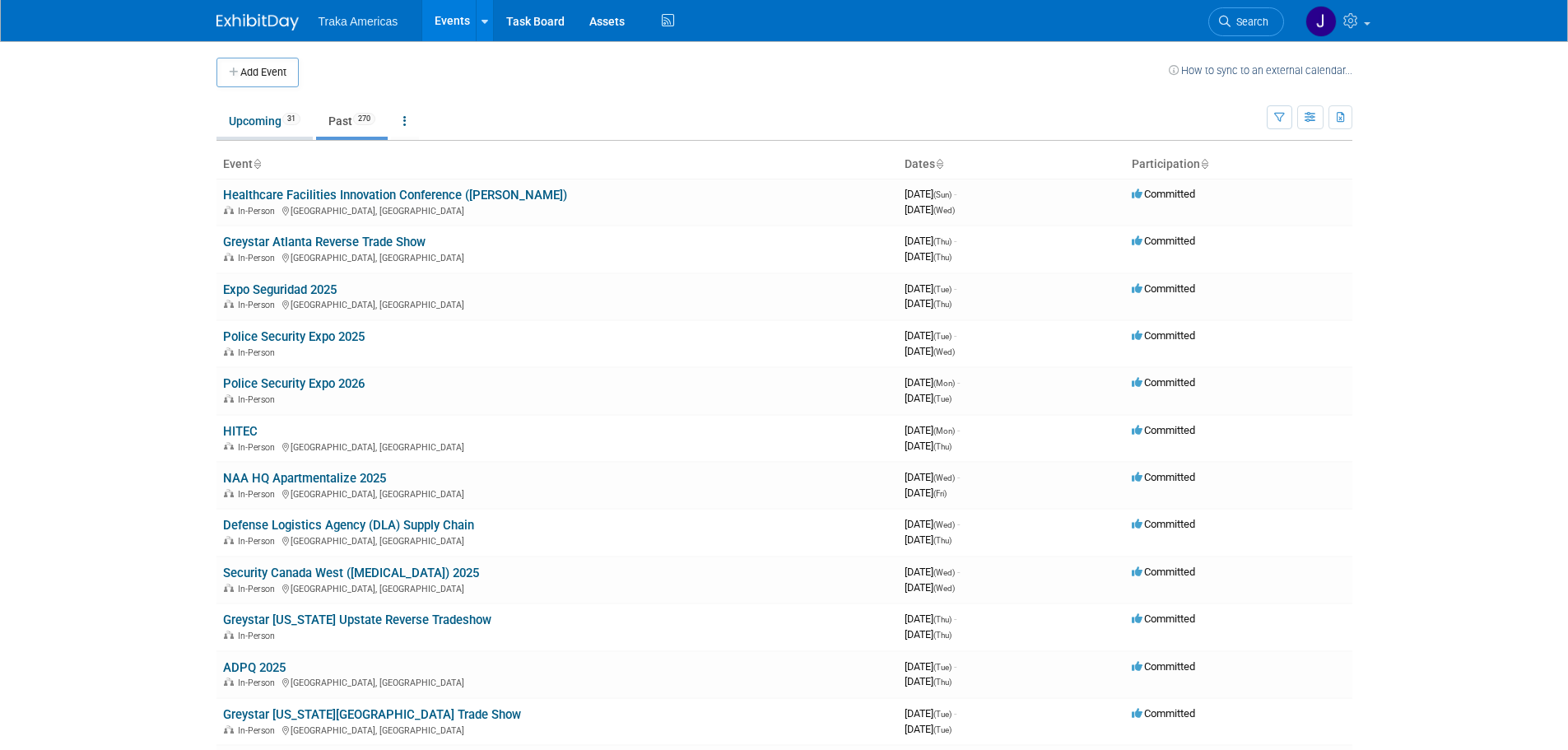
click at [246, 125] on link "Upcoming 31" at bounding box center [264, 121] width 96 height 31
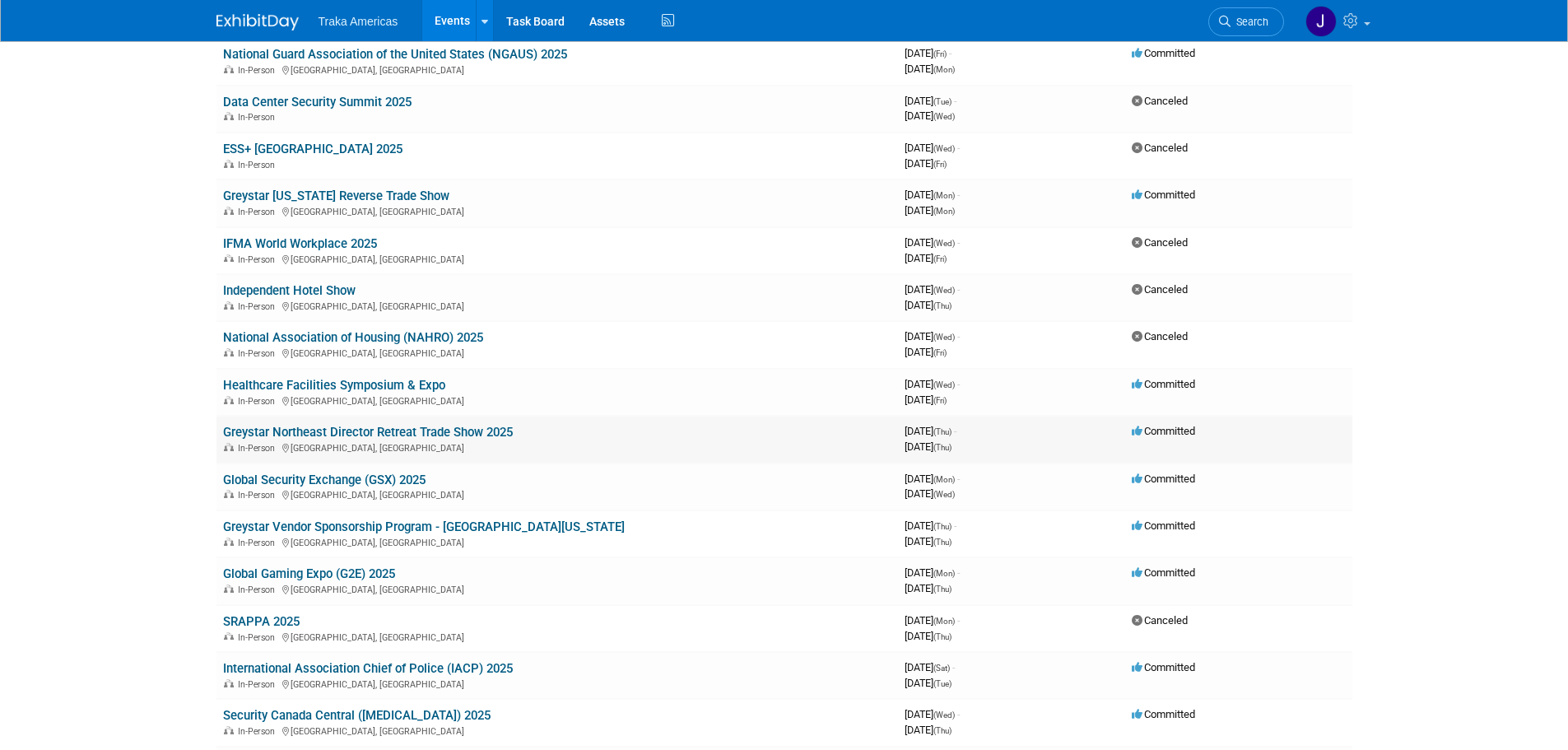
scroll to position [165, 0]
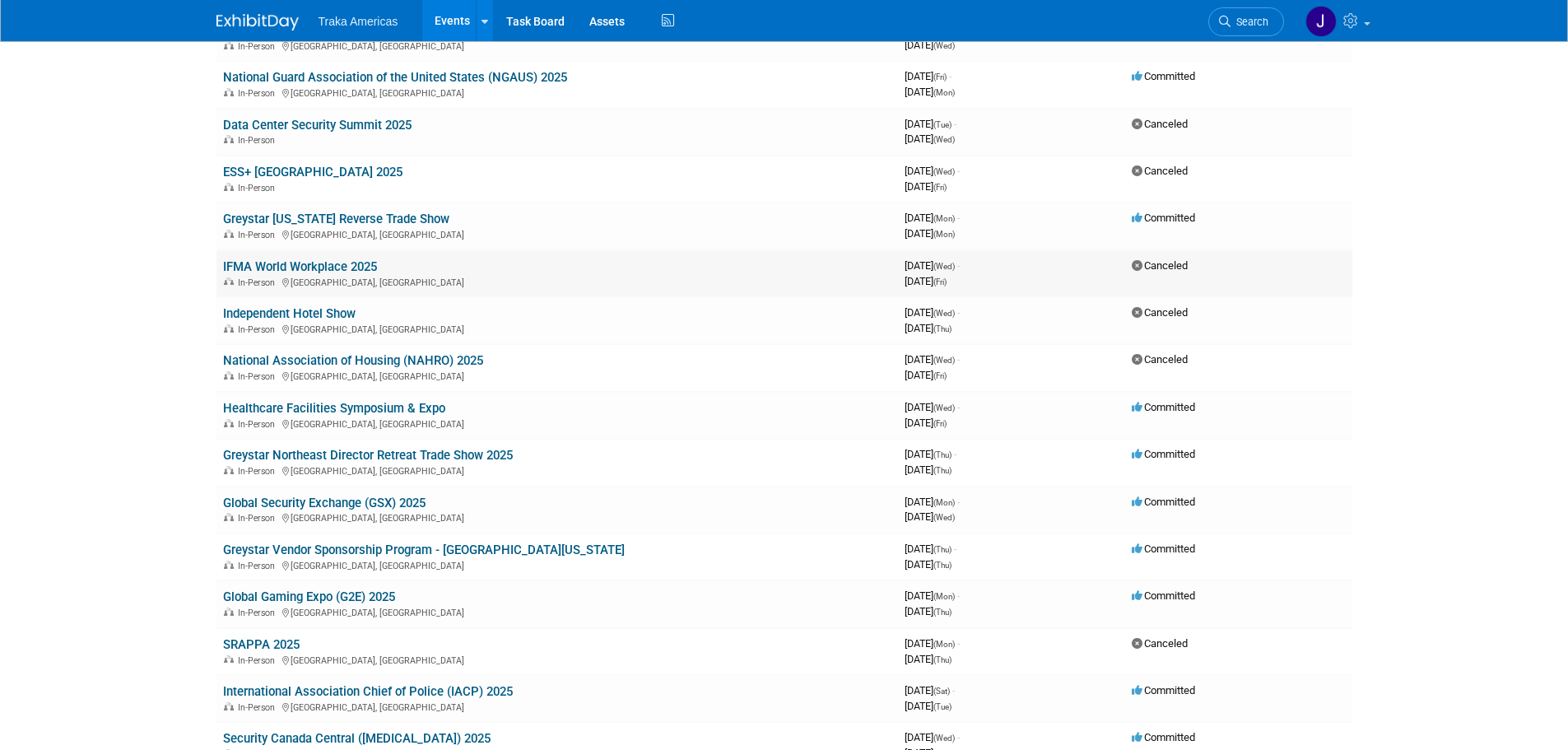
click at [309, 270] on link "IFMA World Workplace 2025" at bounding box center [300, 266] width 154 height 15
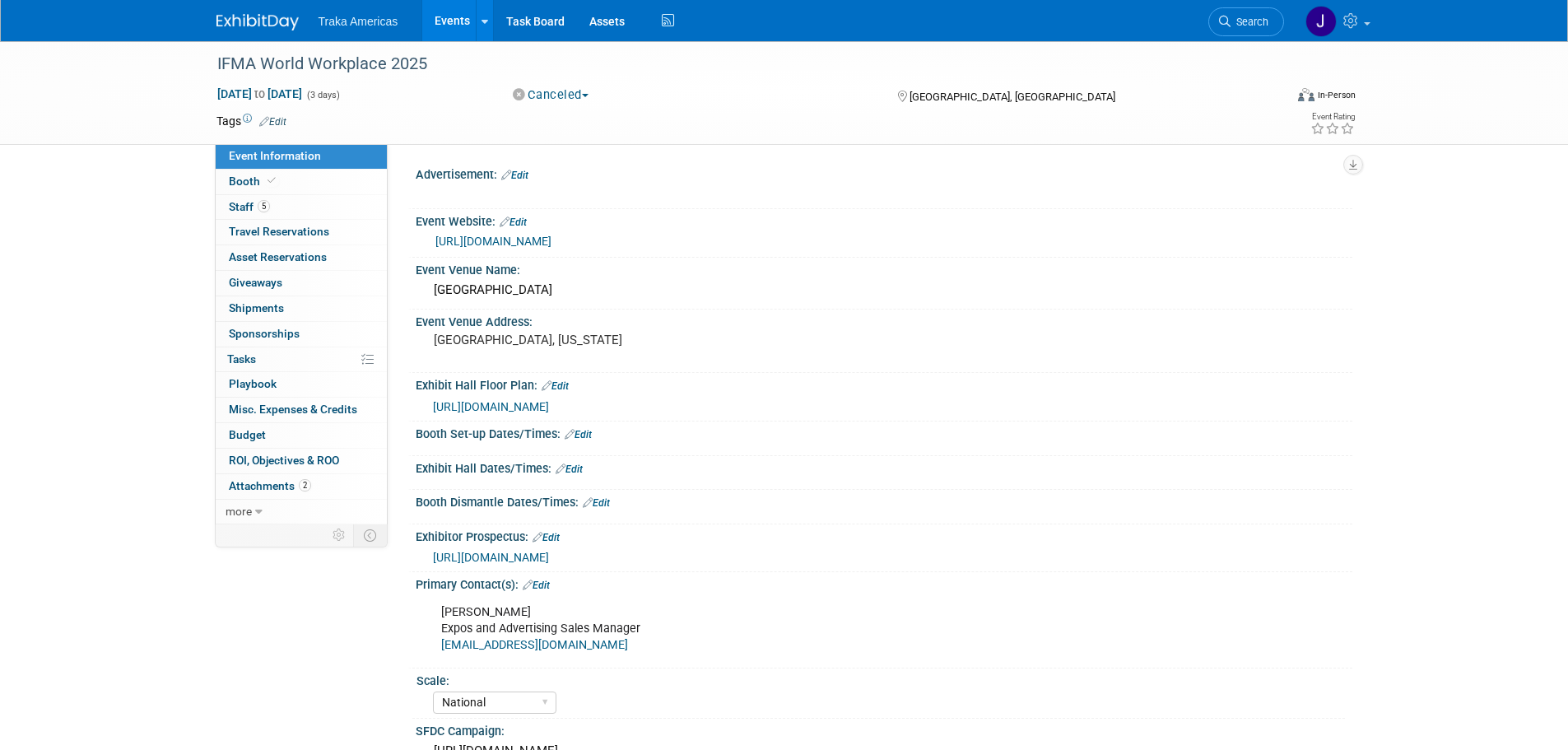
select select "National"
click at [549, 405] on span "https://ifmaww25.mapyourshow.com/8_0/exhview/index.cfm" at bounding box center [490, 406] width 116 height 13
